Goal: Register for event/course

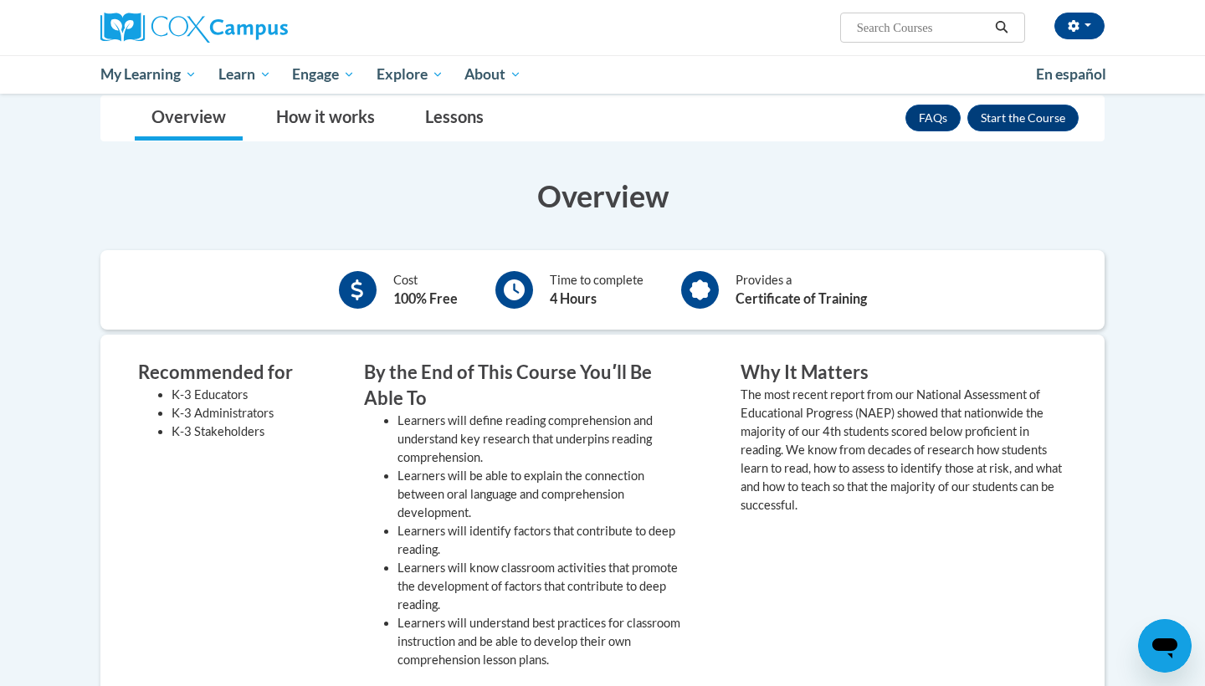
scroll to position [41, 0]
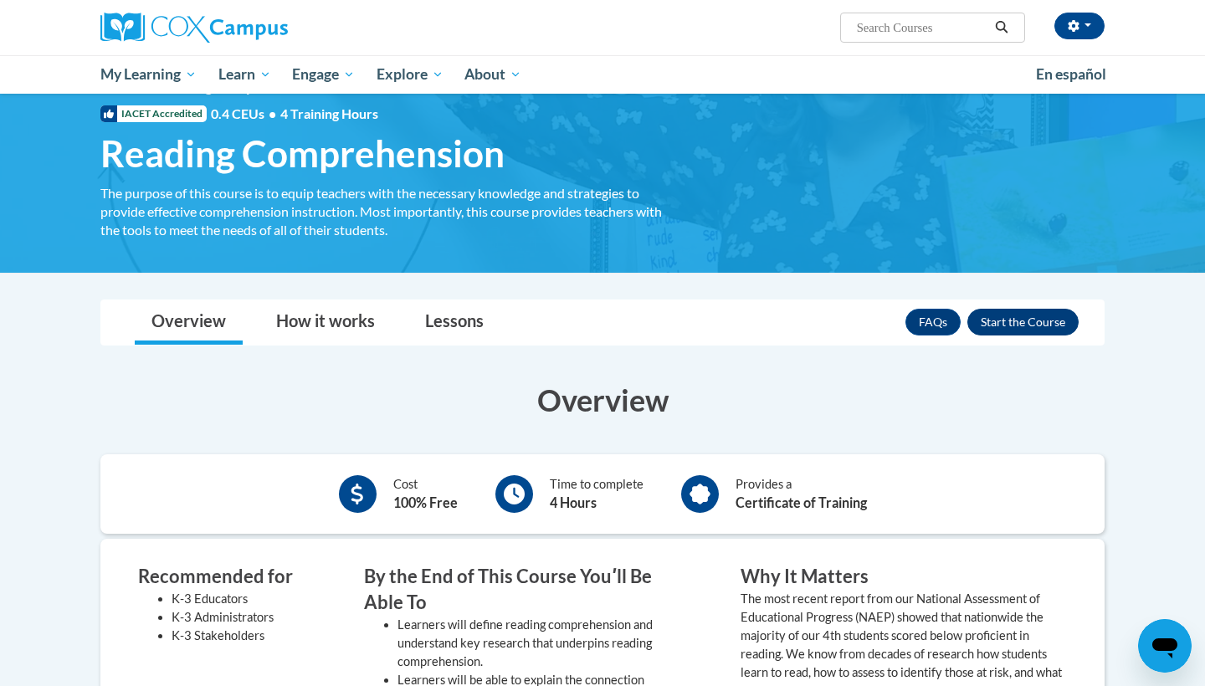
click at [1020, 314] on button "Enroll" at bounding box center [1022, 322] width 111 height 27
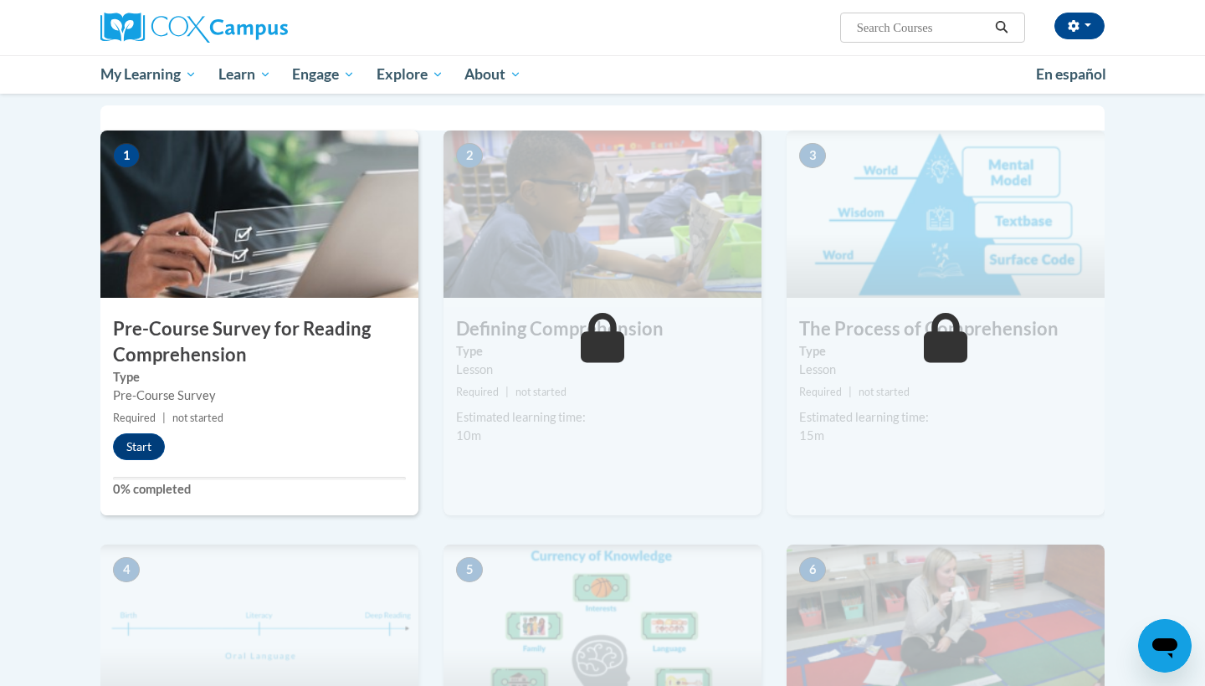
scroll to position [351, 0]
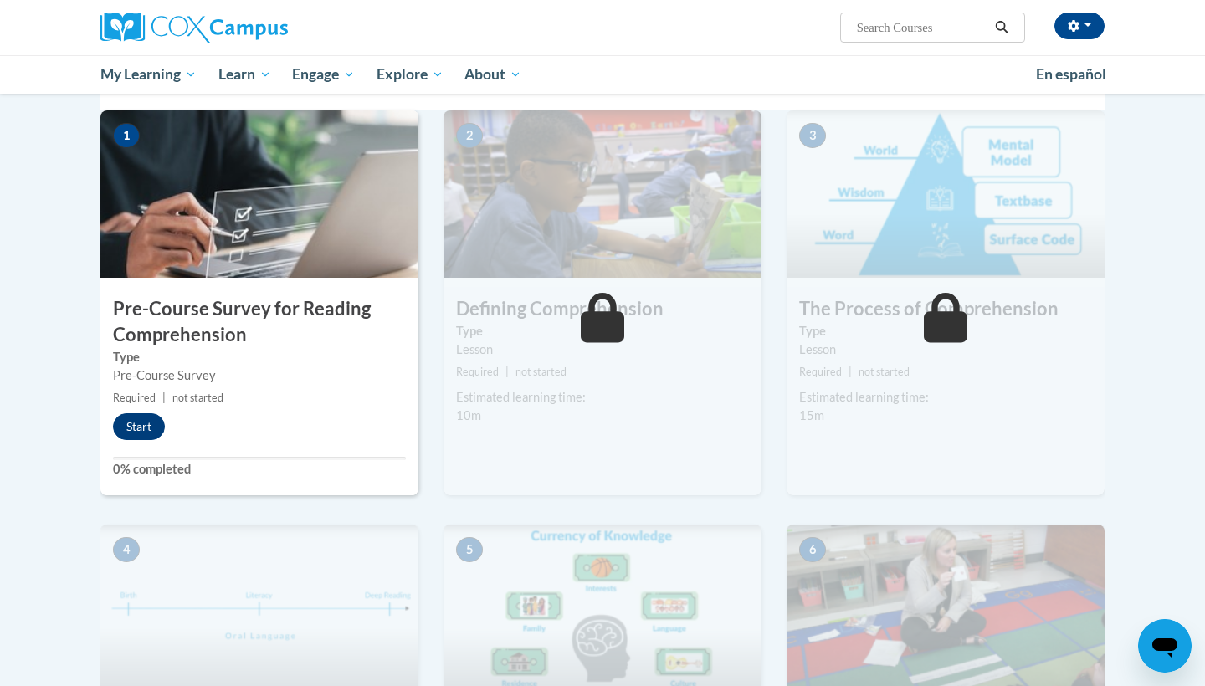
click at [145, 424] on button "Start" at bounding box center [139, 426] width 52 height 27
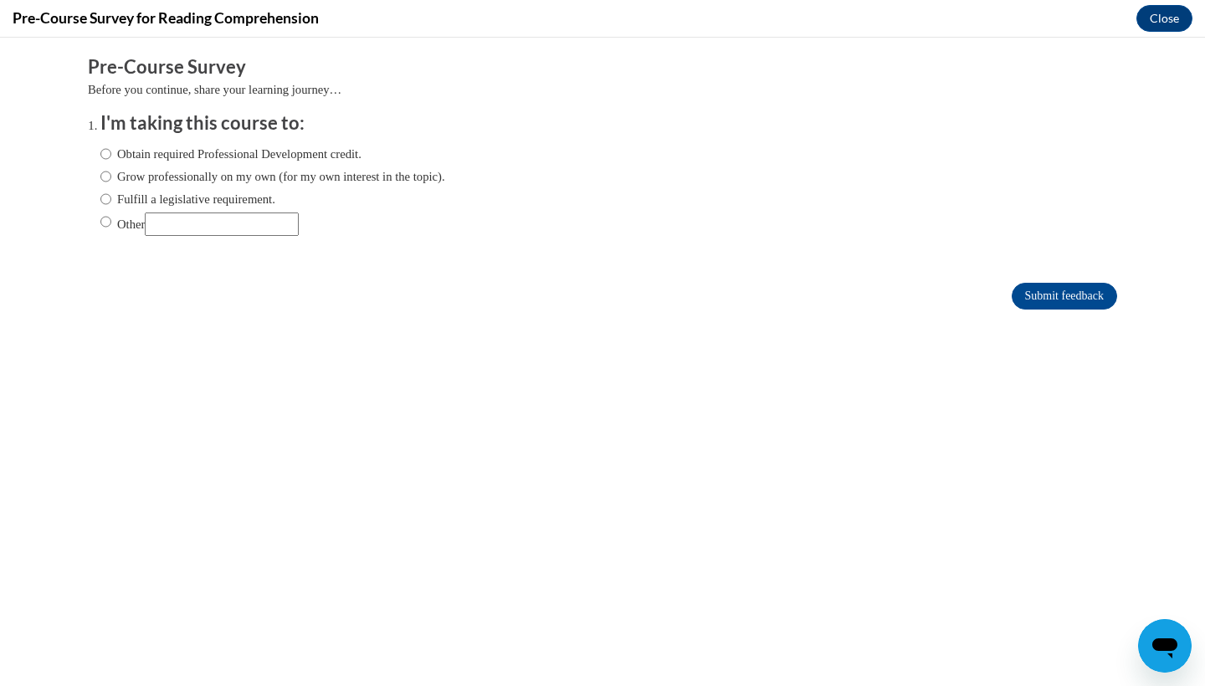
scroll to position [0, 0]
click at [308, 173] on label "Grow professionally on my own (for my own interest in the topic)." at bounding box center [272, 176] width 345 height 18
click at [111, 173] on input "Grow professionally on my own (for my own interest in the topic)." at bounding box center [105, 176] width 11 height 18
radio input "true"
click at [299, 153] on label "Obtain required Professional Development credit." at bounding box center [230, 154] width 261 height 18
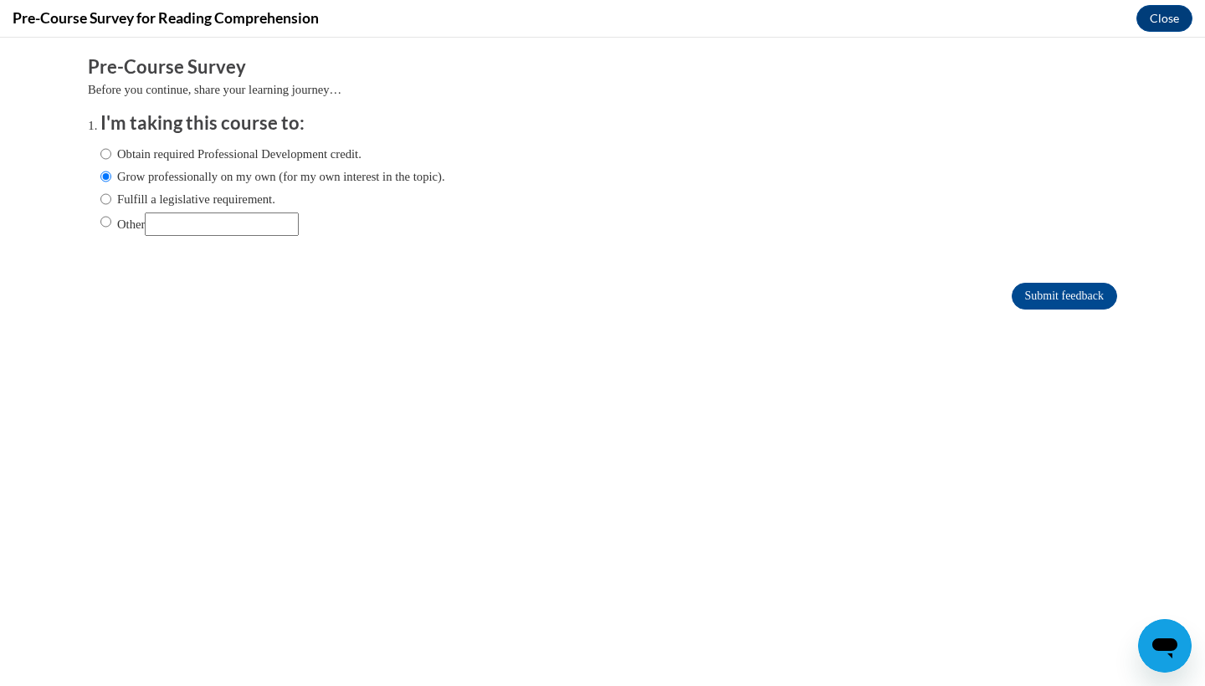
click at [111, 153] on input "Obtain required Professional Development credit." at bounding box center [105, 154] width 11 height 18
radio input "true"
click at [1053, 290] on input "Submit feedback" at bounding box center [1063, 296] width 105 height 27
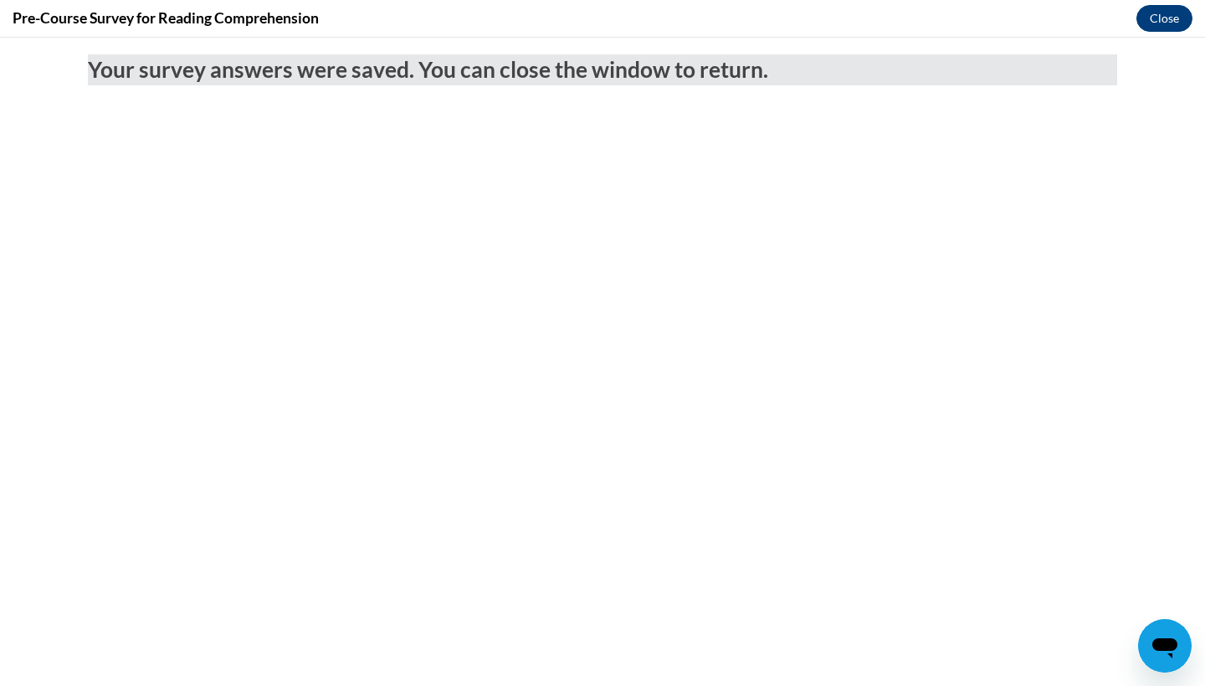
click at [1174, 8] on button "Close" at bounding box center [1164, 18] width 56 height 27
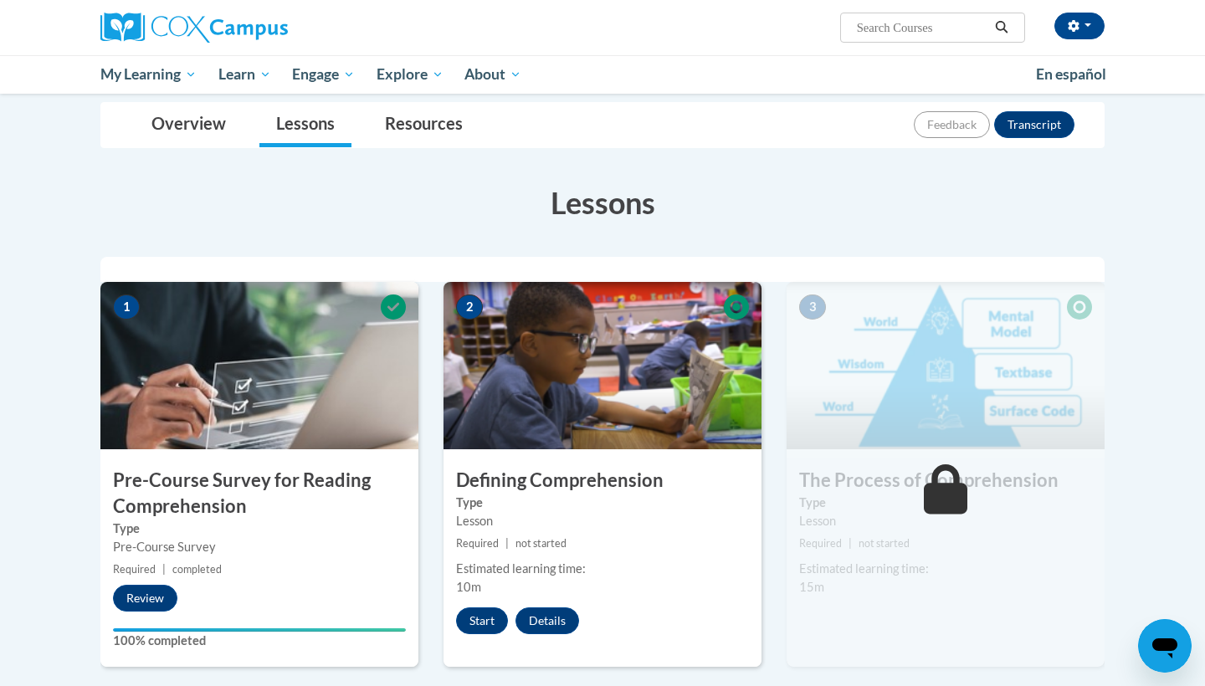
scroll to position [205, 0]
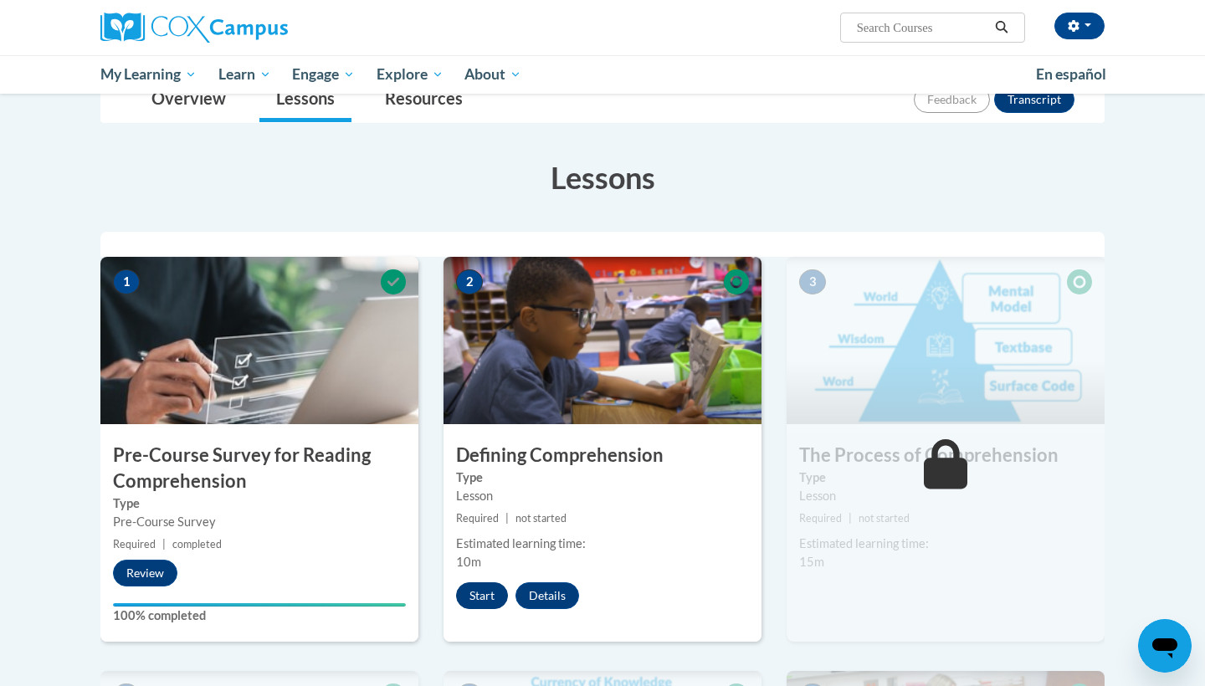
click at [483, 596] on button "Start" at bounding box center [482, 595] width 52 height 27
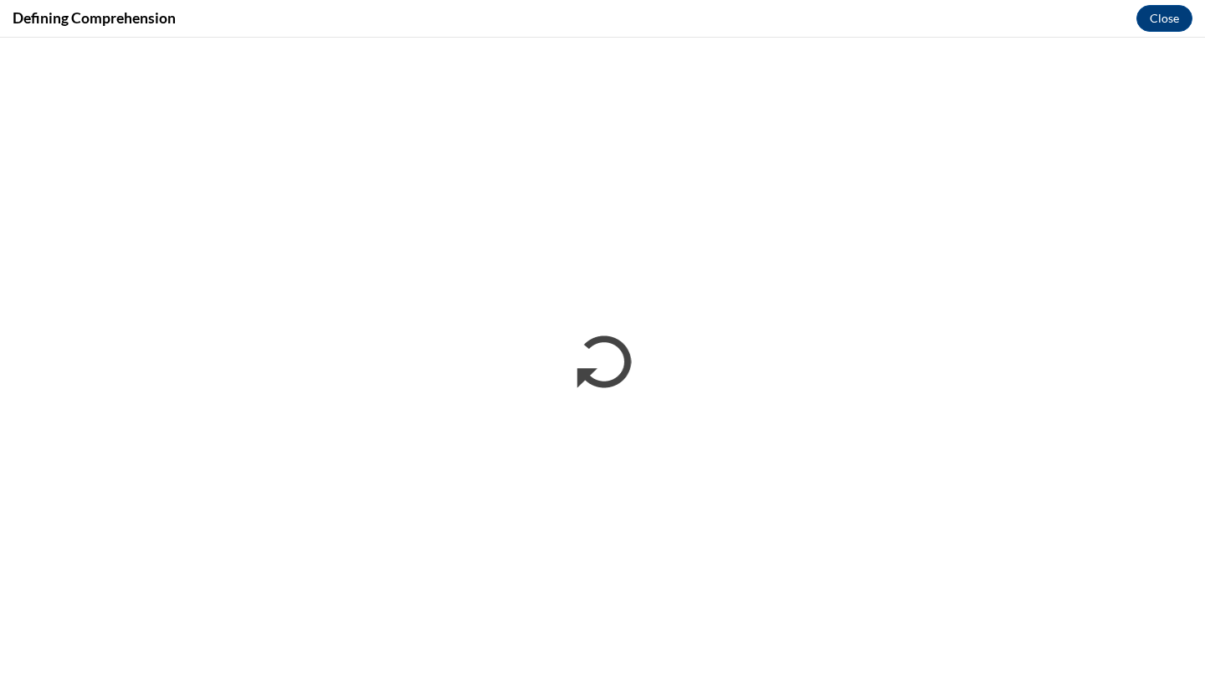
scroll to position [0, 0]
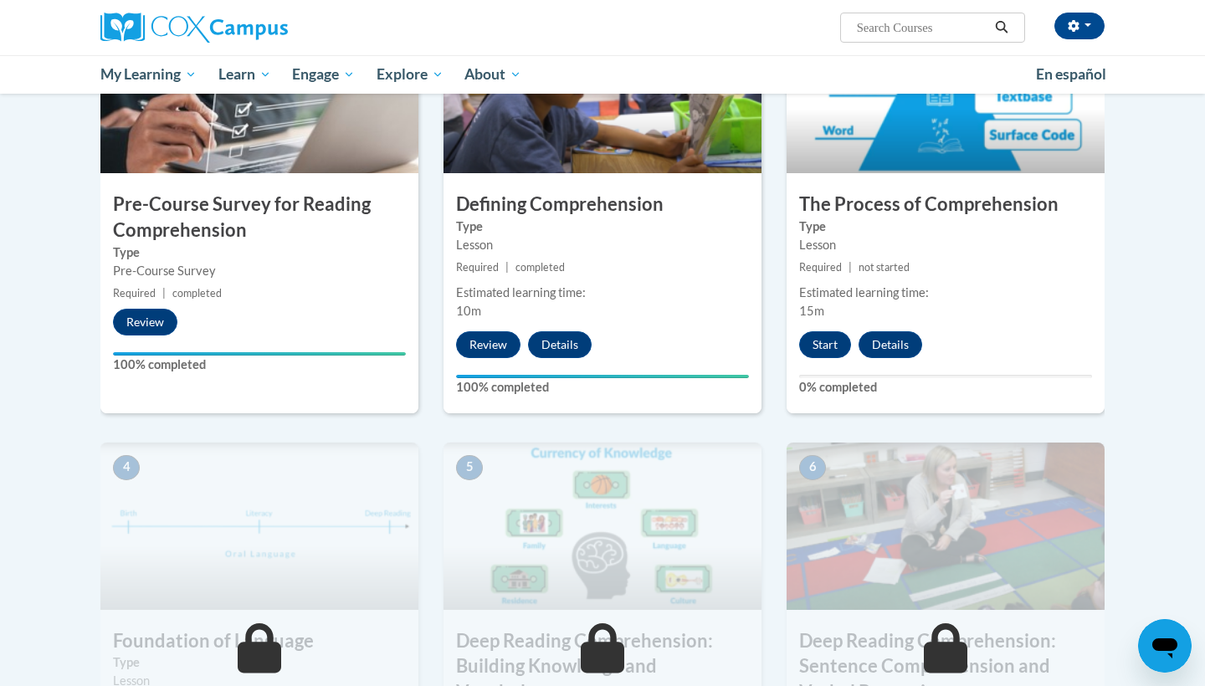
scroll to position [468, 0]
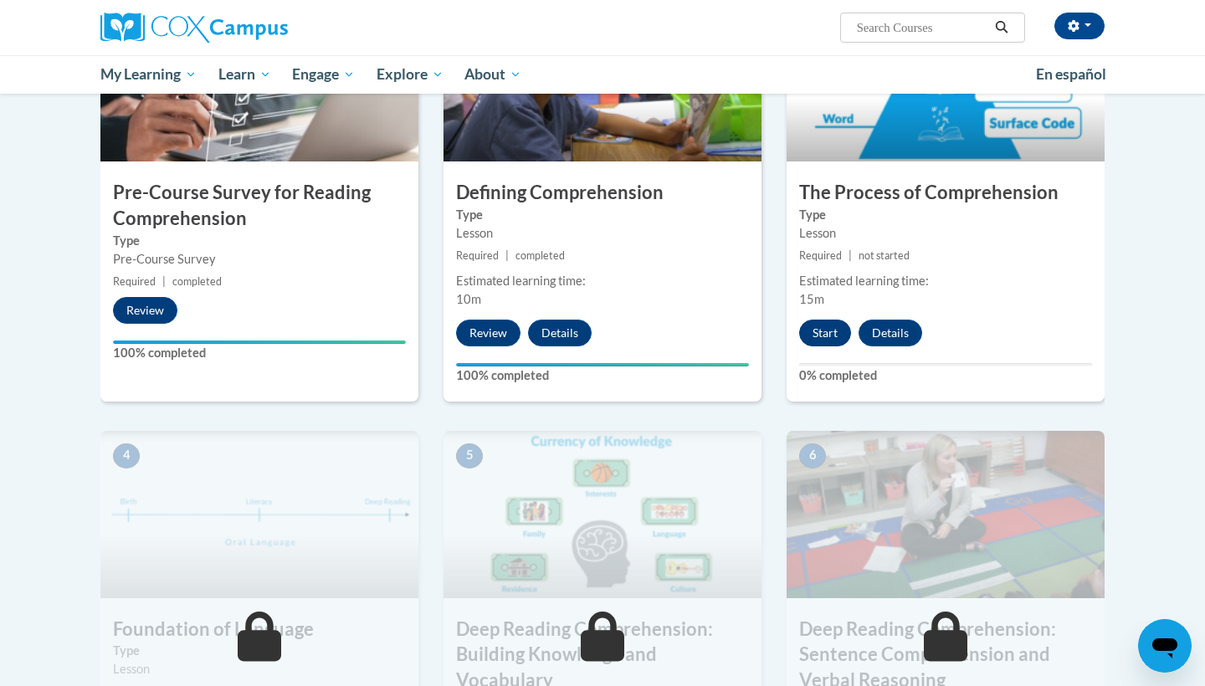
click at [836, 327] on button "Start" at bounding box center [825, 333] width 52 height 27
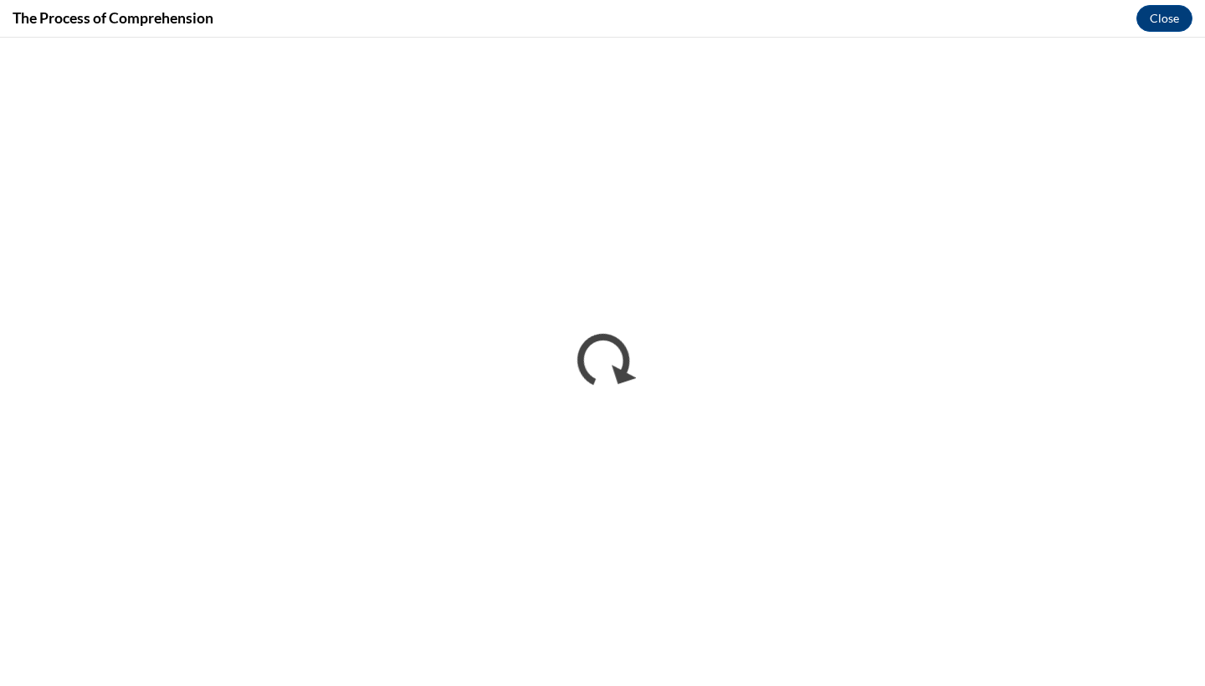
scroll to position [0, 0]
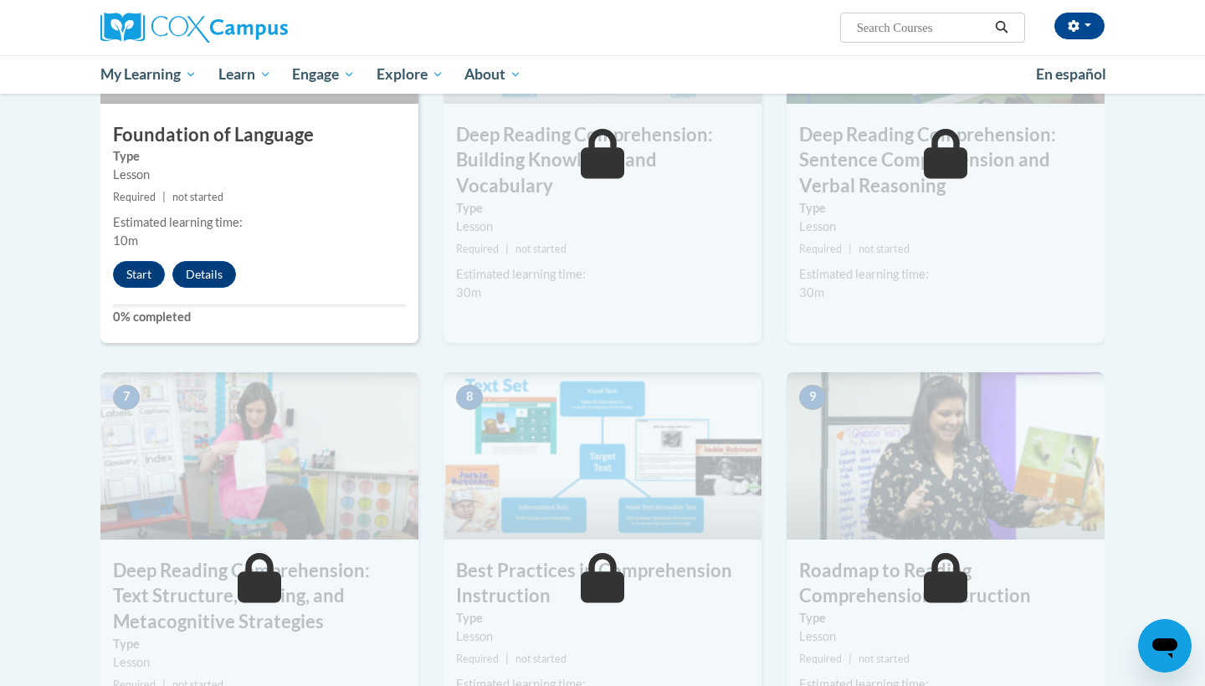
scroll to position [957, 0]
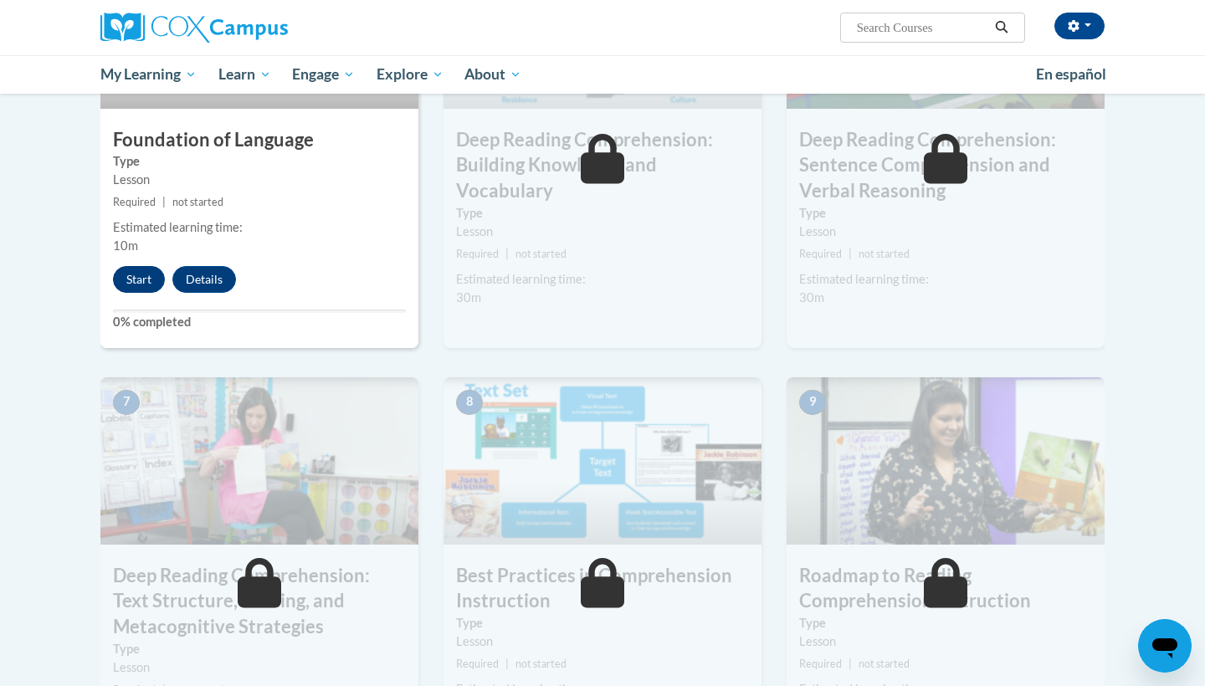
click at [139, 275] on button "Start" at bounding box center [139, 279] width 52 height 27
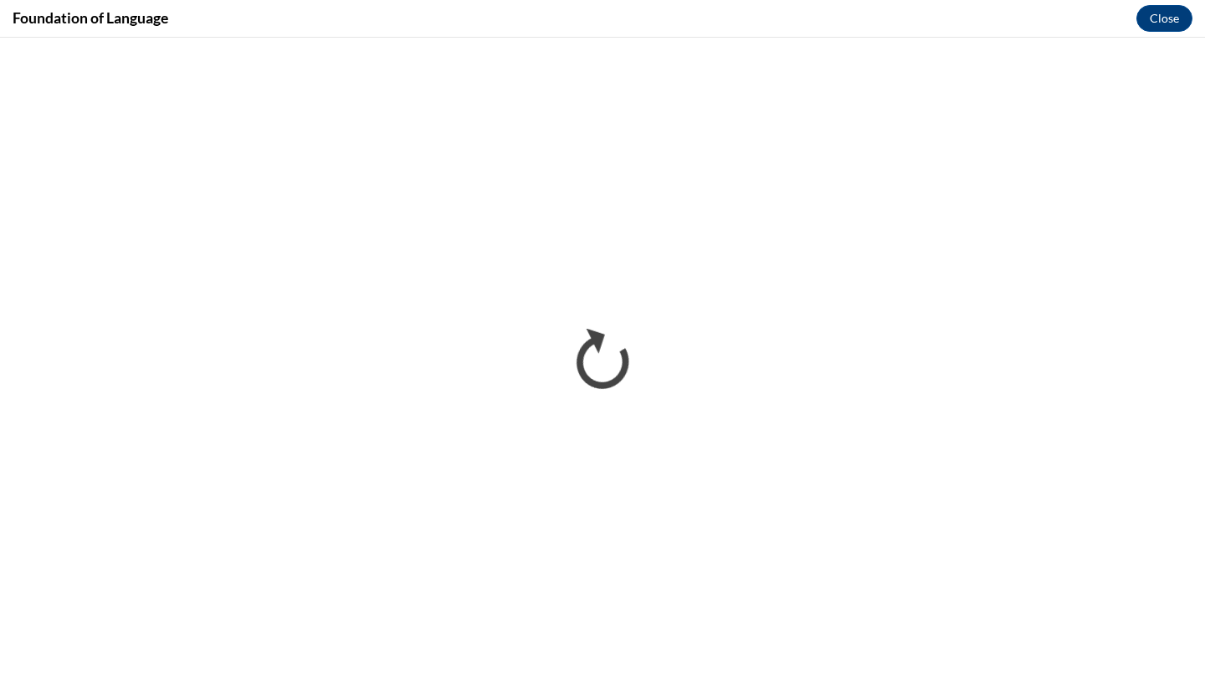
scroll to position [0, 0]
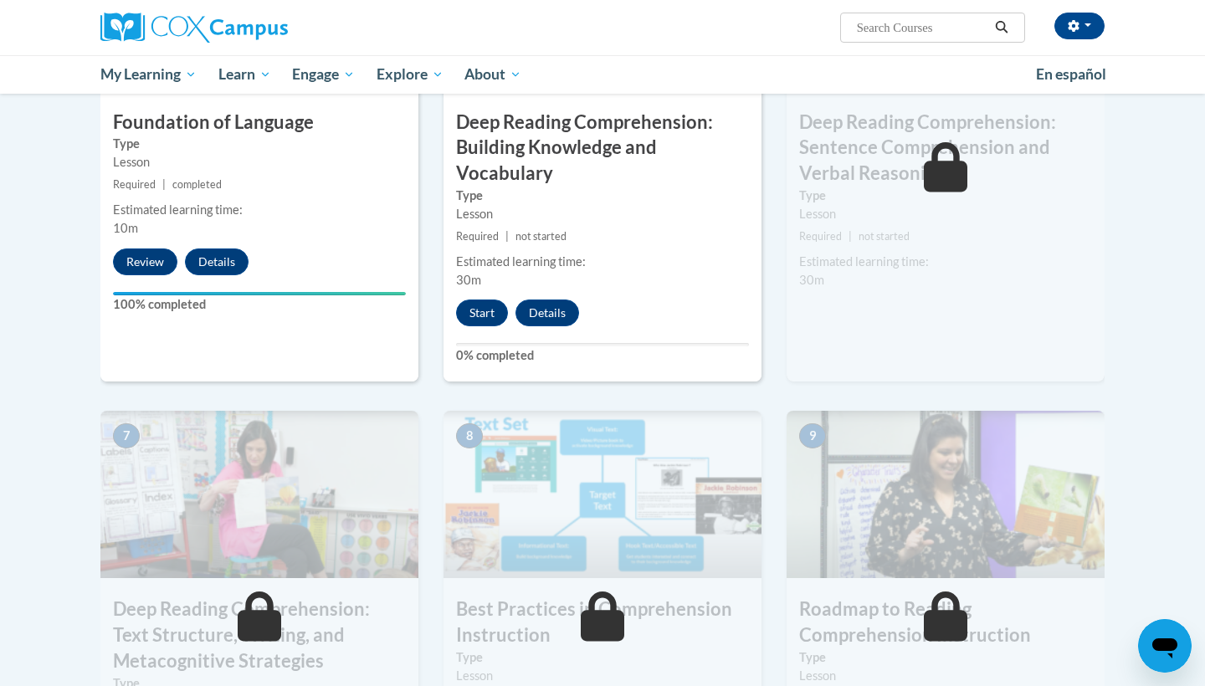
scroll to position [995, 0]
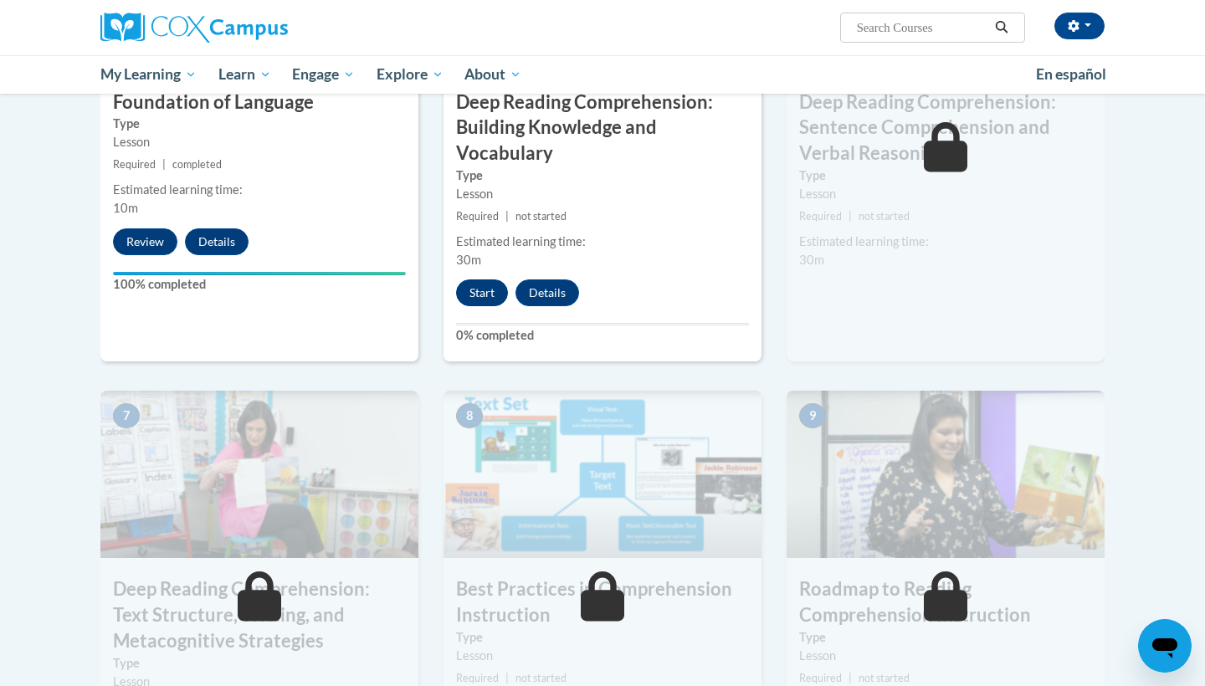
click at [473, 294] on button "Start" at bounding box center [482, 292] width 52 height 27
